Goal: Navigation & Orientation: Find specific page/section

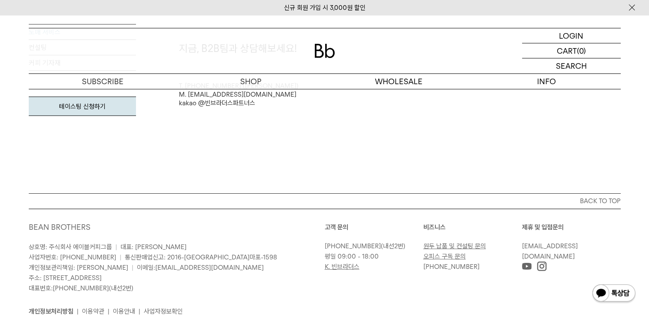
scroll to position [2506, 0]
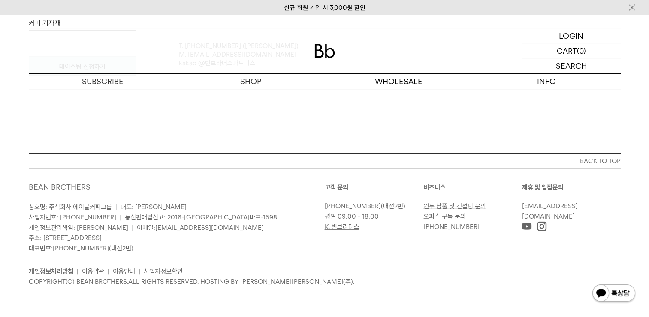
drag, startPoint x: 43, startPoint y: 239, endPoint x: 189, endPoint y: 239, distance: 145.9
click at [177, 241] on p "상호명: 주식회사 에이블커피그룹 | 대표: 박성호 사업자번호: 220-87-84283 | 통신판매업신고: 2016-서울마포-1598 개인정보관…" at bounding box center [177, 227] width 296 height 51
click at [551, 82] on p "정보" at bounding box center [547, 81] width 148 height 15
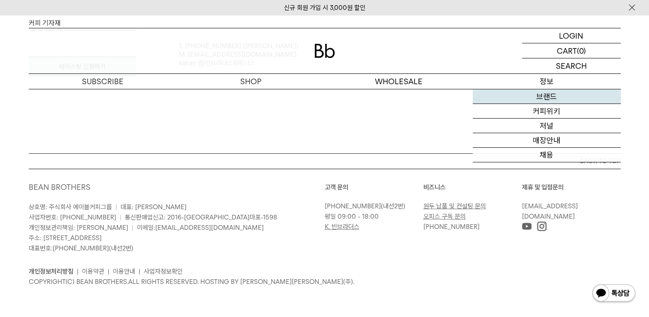
click at [548, 97] on link "브랜드" at bounding box center [547, 96] width 148 height 15
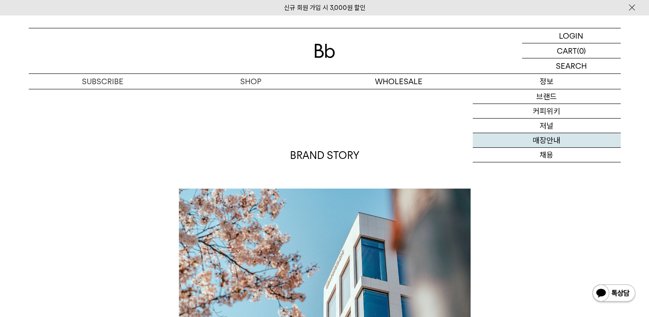
click at [542, 142] on link "매장안내" at bounding box center [547, 140] width 148 height 15
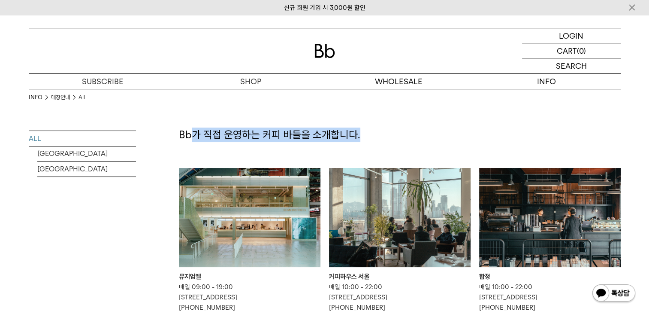
drag, startPoint x: 225, startPoint y: 136, endPoint x: 366, endPoint y: 137, distance: 140.8
click at [366, 137] on p "Bb가 직접 운영하는 커피 바들을 소개합니다." at bounding box center [400, 134] width 442 height 15
drag, startPoint x: 366, startPoint y: 137, endPoint x: 368, endPoint y: 147, distance: 10.1
click at [366, 137] on p "Bb가 직접 운영하는 커피 바들을 소개합니다." at bounding box center [400, 134] width 442 height 15
copy p "가 직접 운영하는 커피 바들을 소개합니다."
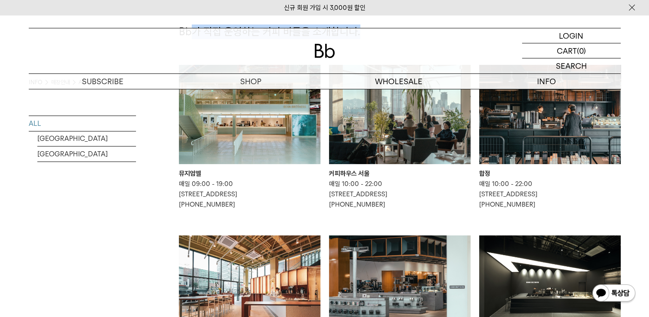
scroll to position [172, 0]
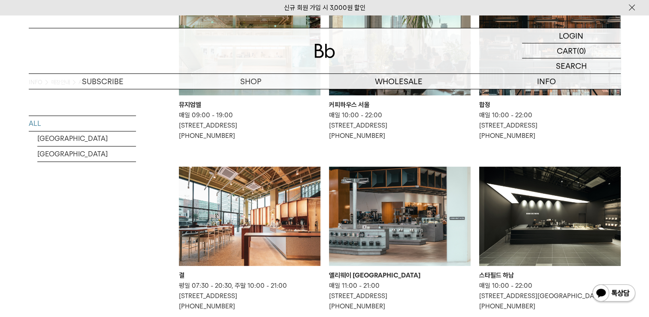
click at [113, 243] on div "INFO 매장안내 All ALL [GEOGRAPHIC_DATA] [GEOGRAPHIC_DATA]" at bounding box center [82, 302] width 107 height 771
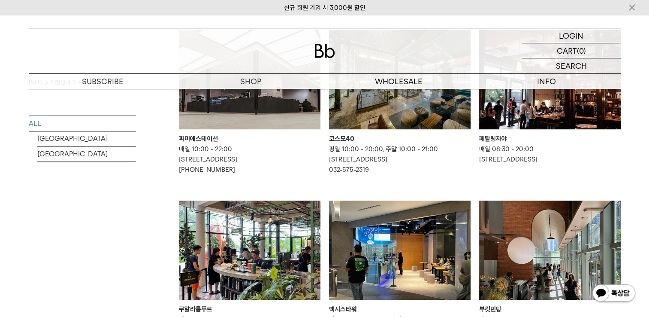
scroll to position [472, 0]
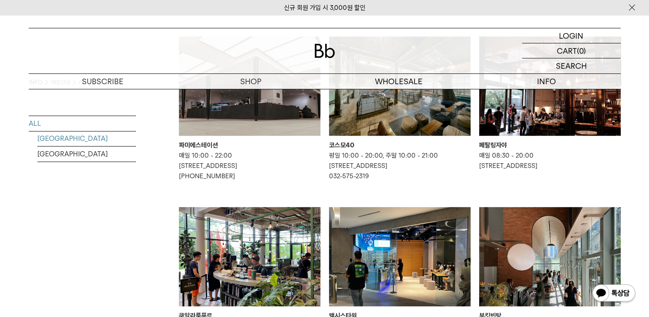
click at [53, 136] on link "[GEOGRAPHIC_DATA]" at bounding box center [86, 138] width 99 height 15
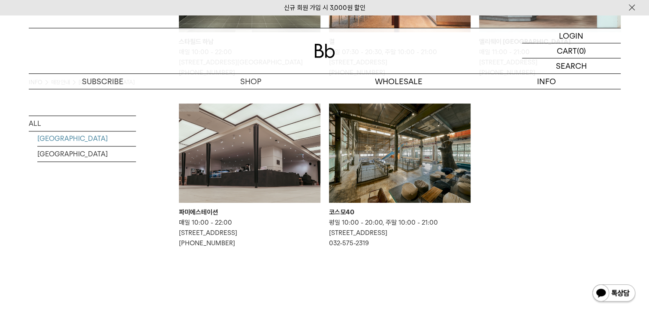
scroll to position [386, 0]
